Goal: Find specific fact: Find specific fact

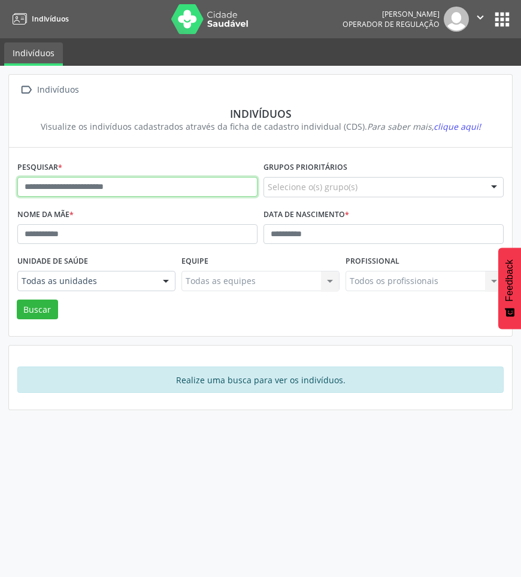
click at [187, 186] on input "text" at bounding box center [137, 187] width 240 height 20
type input "*******"
click at [17, 300] on button "Buscar" at bounding box center [37, 310] width 41 height 20
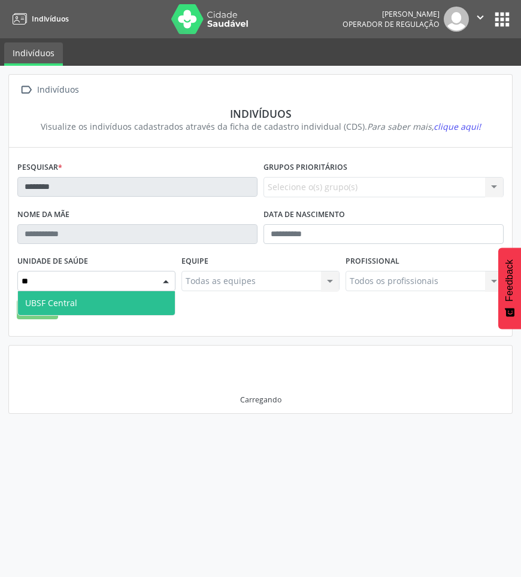
type input "***"
click at [60, 306] on span "UBSF Central" at bounding box center [51, 302] width 52 height 11
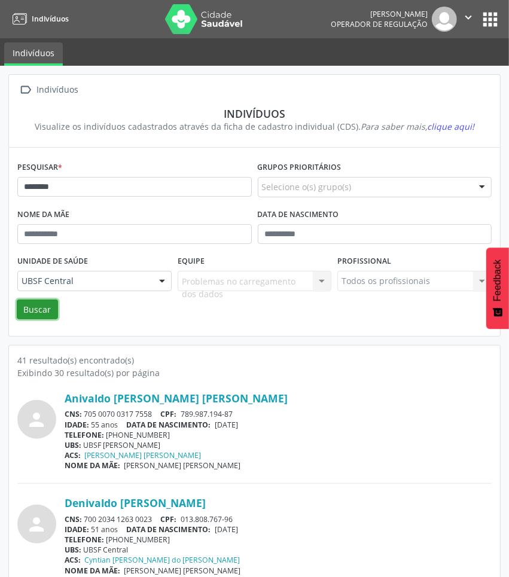
click at [50, 305] on button "Buscar" at bounding box center [37, 310] width 41 height 20
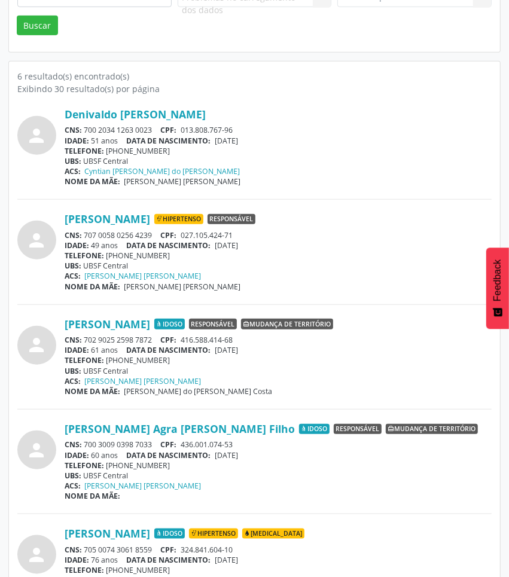
scroll to position [437, 0]
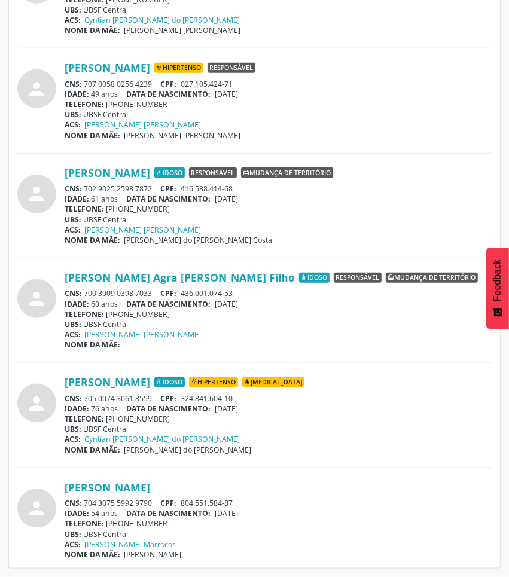
drag, startPoint x: 84, startPoint y: 399, endPoint x: 154, endPoint y: 398, distance: 70.0
click at [154, 398] on div "CNS: 705 0074 3061 8559 CPF: 324.841.604-10" at bounding box center [278, 399] width 427 height 10
copy div "705 0074 3061 8559"
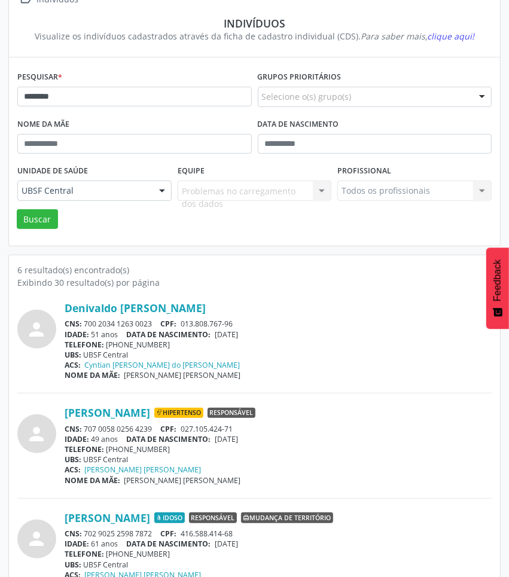
scroll to position [0, 0]
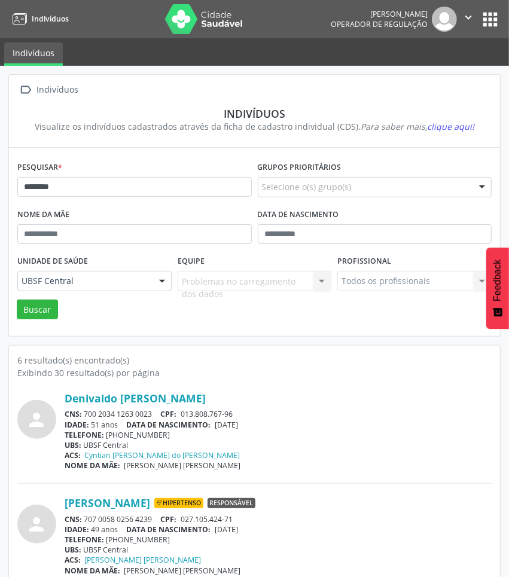
click at [484, 19] on button "apps" at bounding box center [490, 19] width 21 height 21
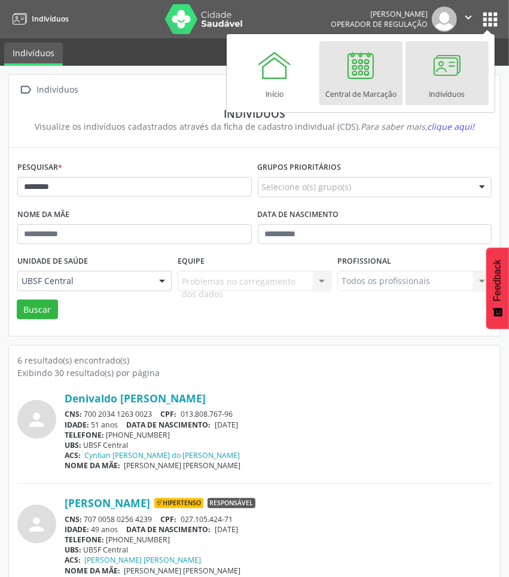
click at [368, 84] on div "Central de Marcação" at bounding box center [361, 91] width 71 height 16
